Goal: Book appointment/travel/reservation

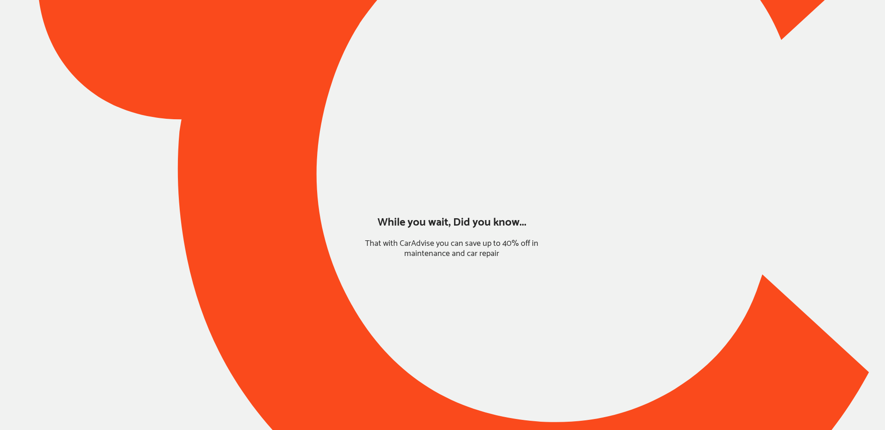
type input "*****"
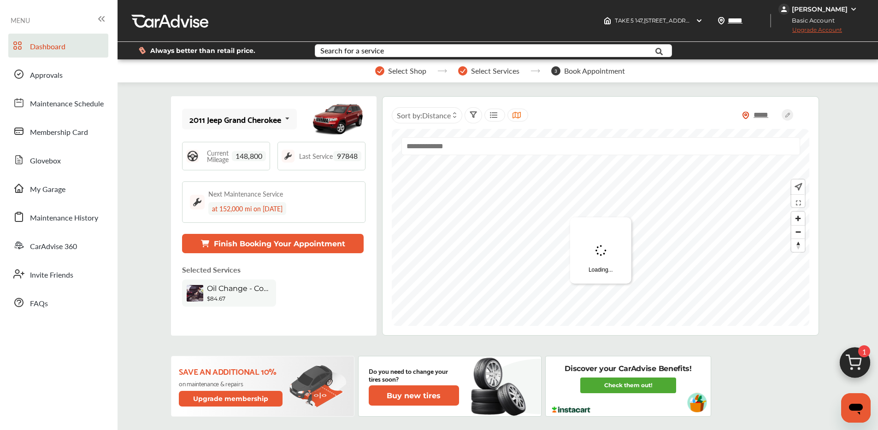
click at [856, 361] on img at bounding box center [855, 365] width 44 height 44
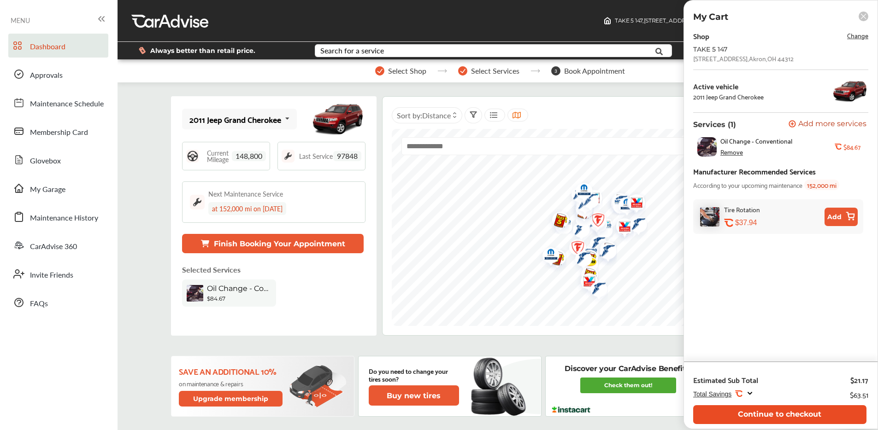
click at [742, 411] on button "Continue to checkout" at bounding box center [779, 415] width 173 height 19
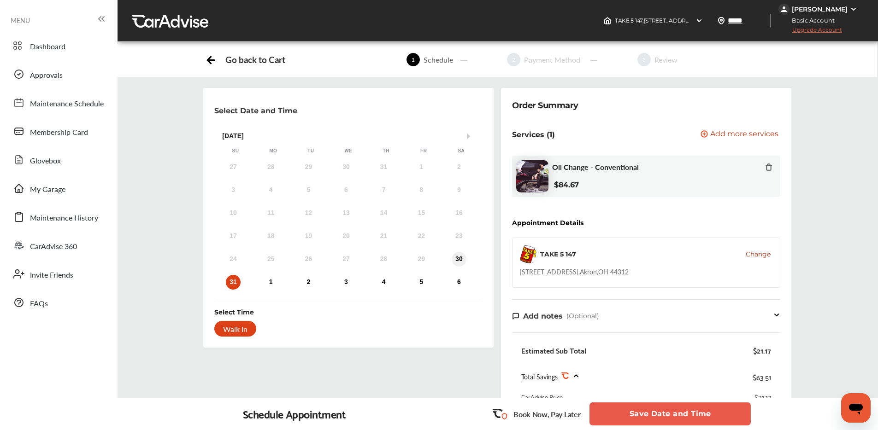
click at [453, 259] on div "30" at bounding box center [459, 259] width 15 height 15
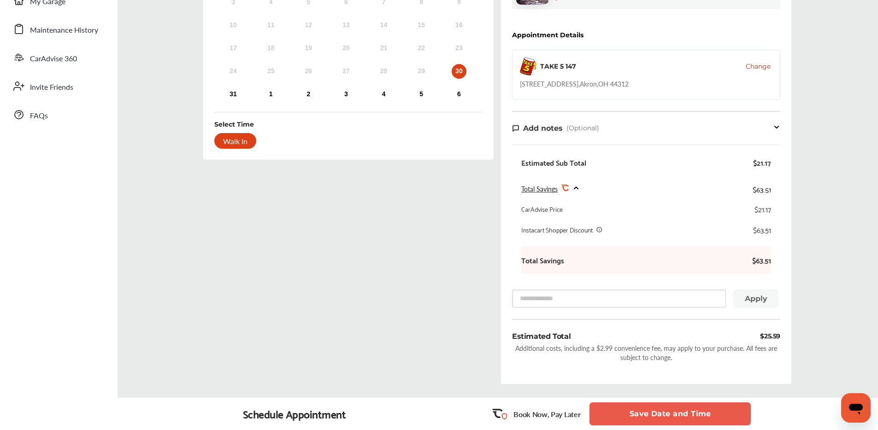
scroll to position [190, 0]
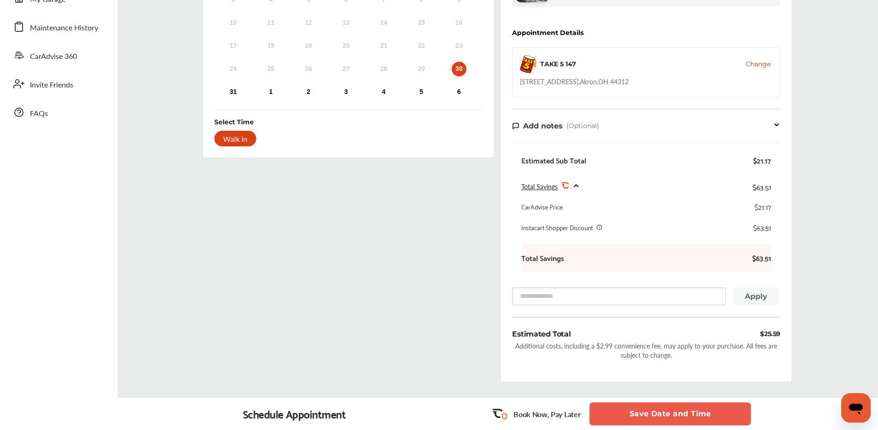
click at [638, 415] on button "Save Date and Time" at bounding box center [669, 414] width 161 height 23
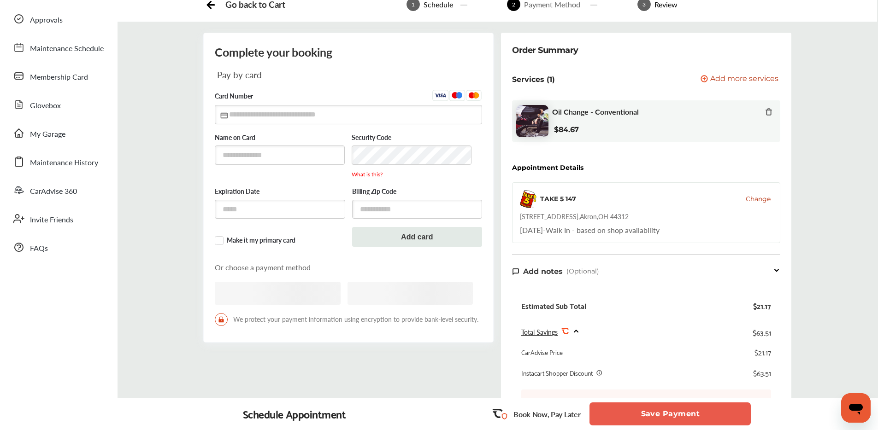
scroll to position [268, 0]
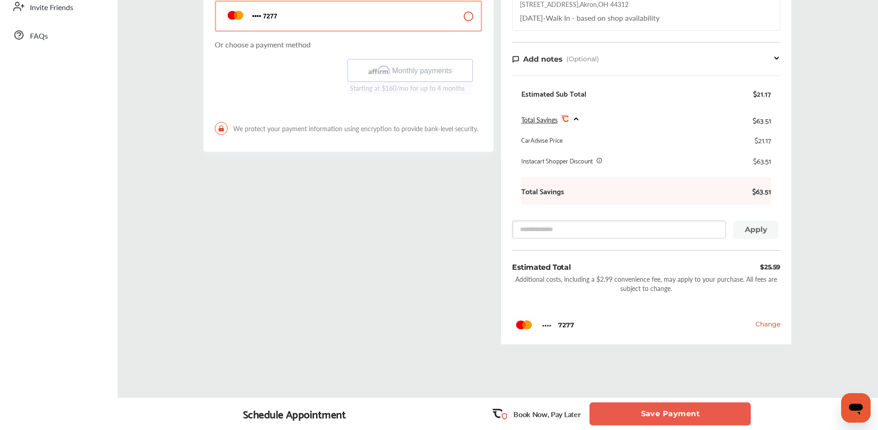
click at [631, 410] on button "Save Payment" at bounding box center [669, 414] width 161 height 23
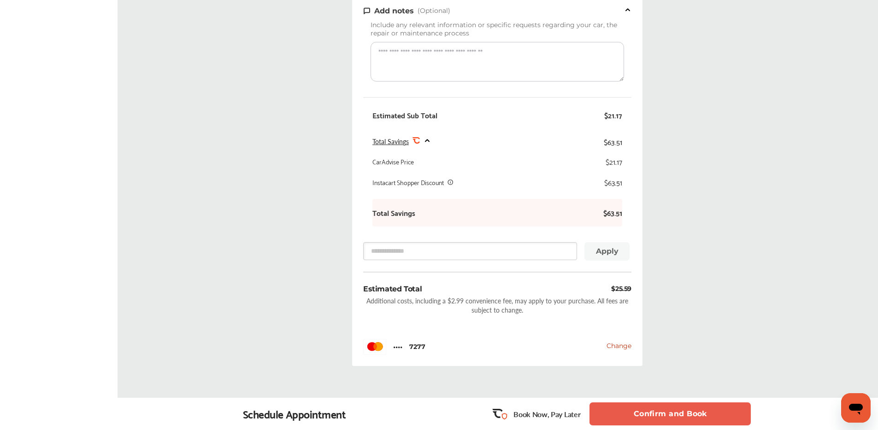
scroll to position [373, 0]
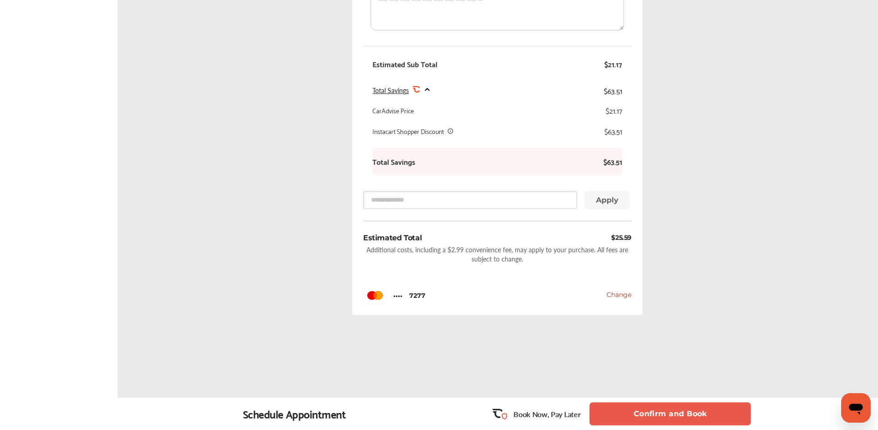
click at [625, 415] on button "Confirm and Book" at bounding box center [669, 414] width 161 height 23
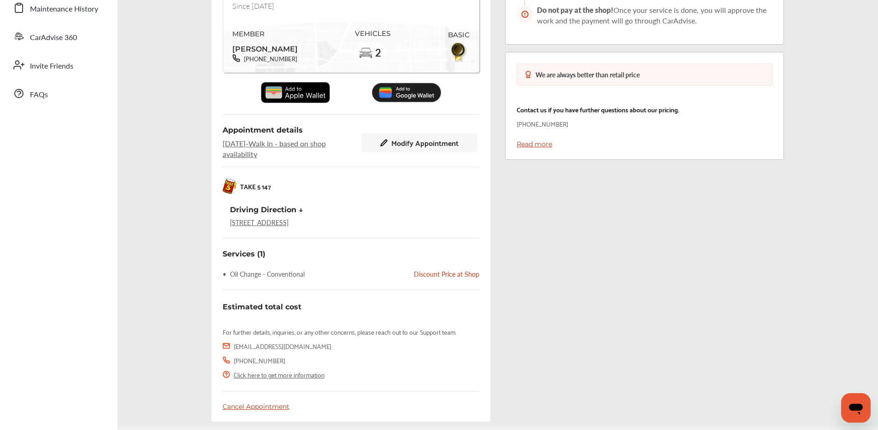
scroll to position [240, 0]
